Goal: Complete application form

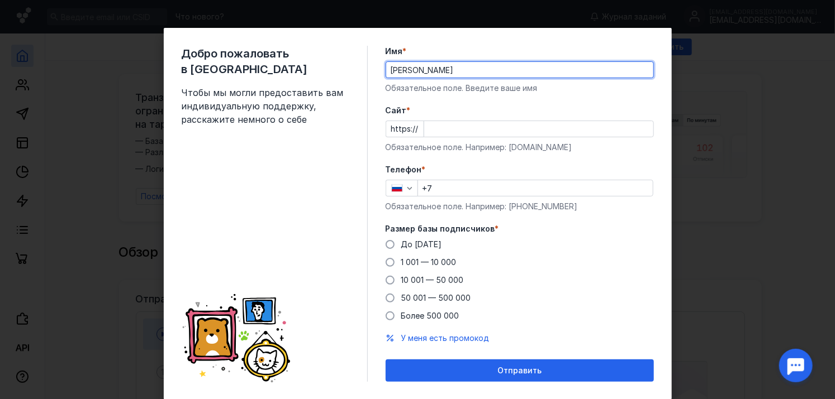
click at [453, 134] on input "Cайт *" at bounding box center [538, 129] width 229 height 16
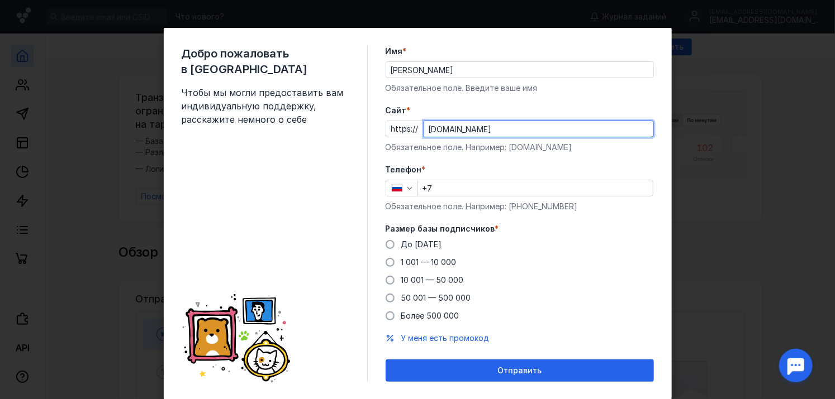
type input "[DOMAIN_NAME]"
click at [476, 188] on input "+7" at bounding box center [535, 188] width 235 height 16
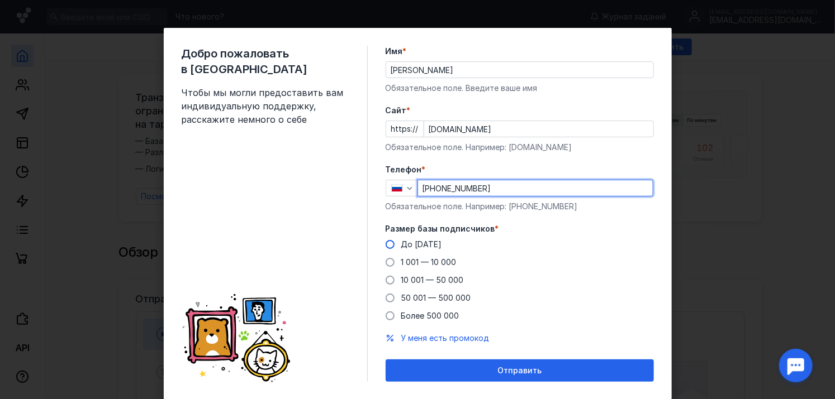
type input "[PHONE_NUMBER]"
click at [413, 247] on span "До [DATE]" at bounding box center [421, 244] width 41 height 9
click at [0, 0] on input "До [DATE]" at bounding box center [0, 0] width 0 height 0
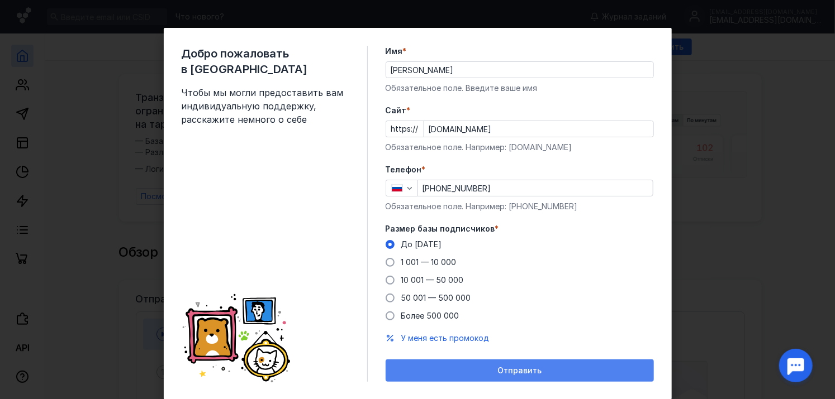
click at [503, 380] on div "Отправить" at bounding box center [519, 371] width 268 height 22
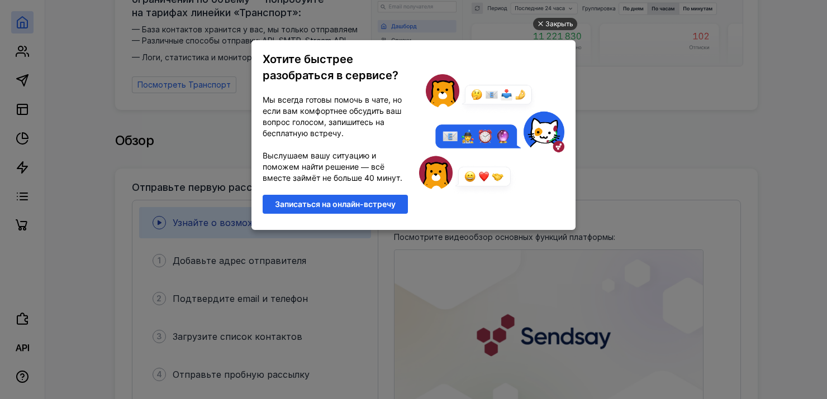
click at [551, 24] on div "Закрыть" at bounding box center [559, 24] width 28 height 12
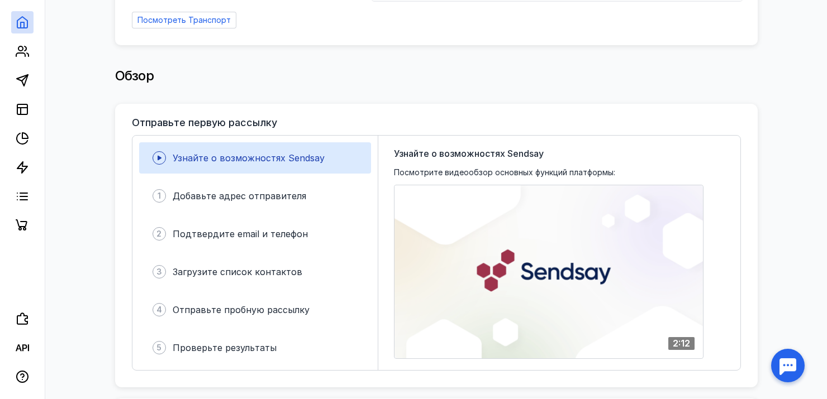
scroll to position [279, 0]
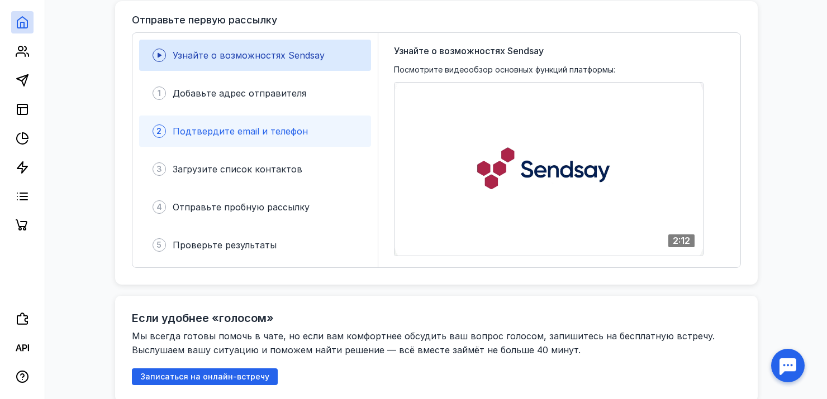
click at [278, 127] on span "Подтвердите email и телефон" at bounding box center [240, 131] width 135 height 11
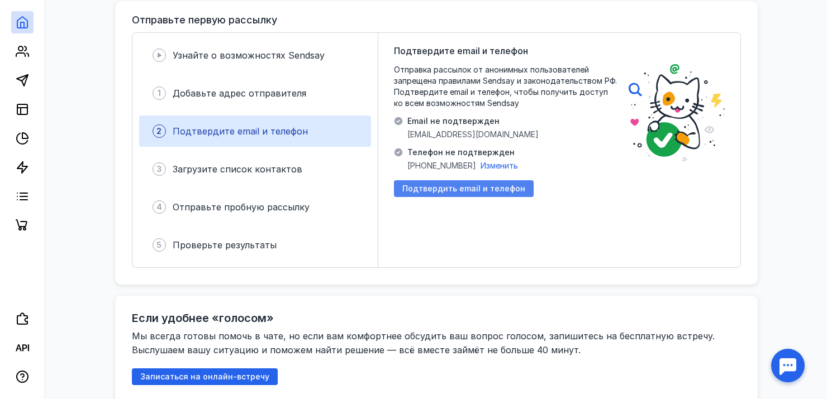
click at [452, 184] on span "Подтвердить email и телефон" at bounding box center [463, 188] width 123 height 9
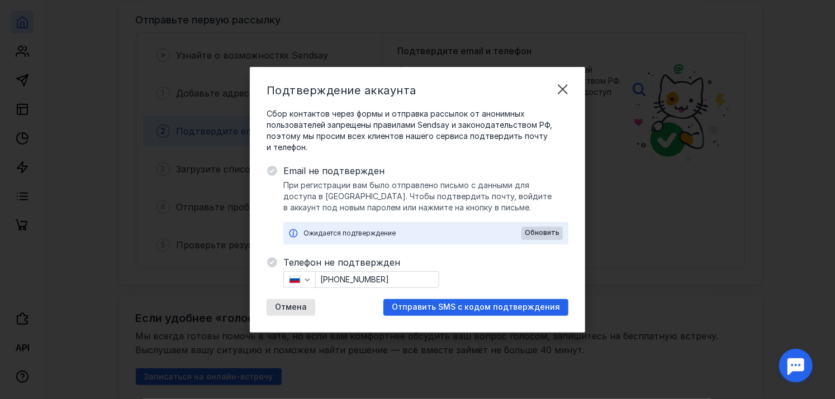
click at [475, 309] on span "Отправить SMS с кодом подтверждения" at bounding box center [476, 307] width 168 height 9
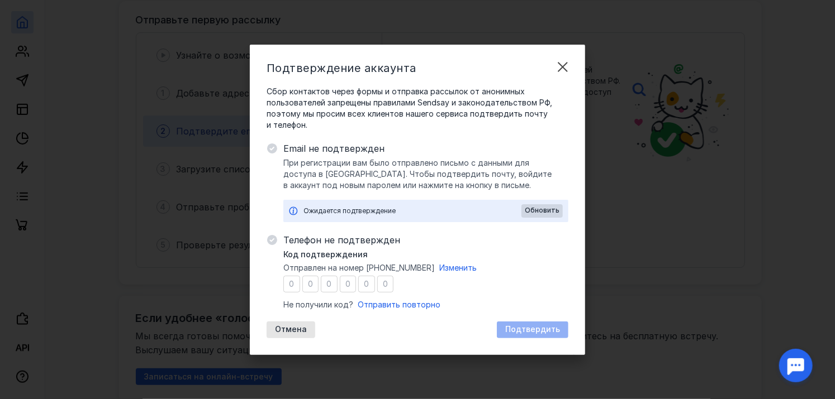
type input "9"
type input "0"
type input "3"
type input "7"
type input "8"
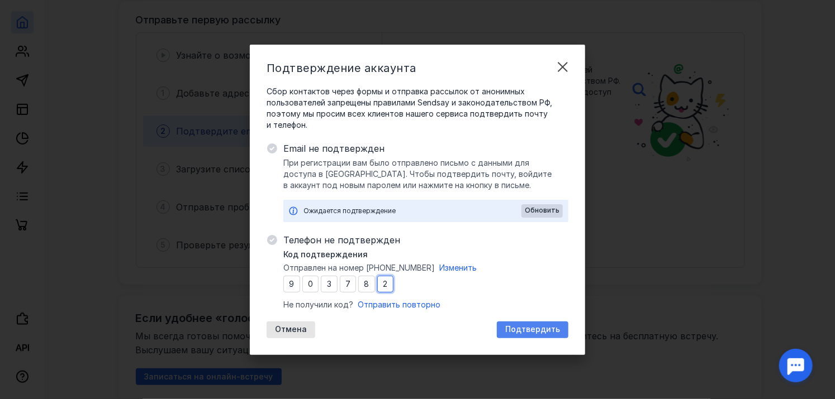
type input "2"
click at [551, 331] on span "Подтвердить" at bounding box center [532, 329] width 55 height 9
